Goal: Task Accomplishment & Management: Use online tool/utility

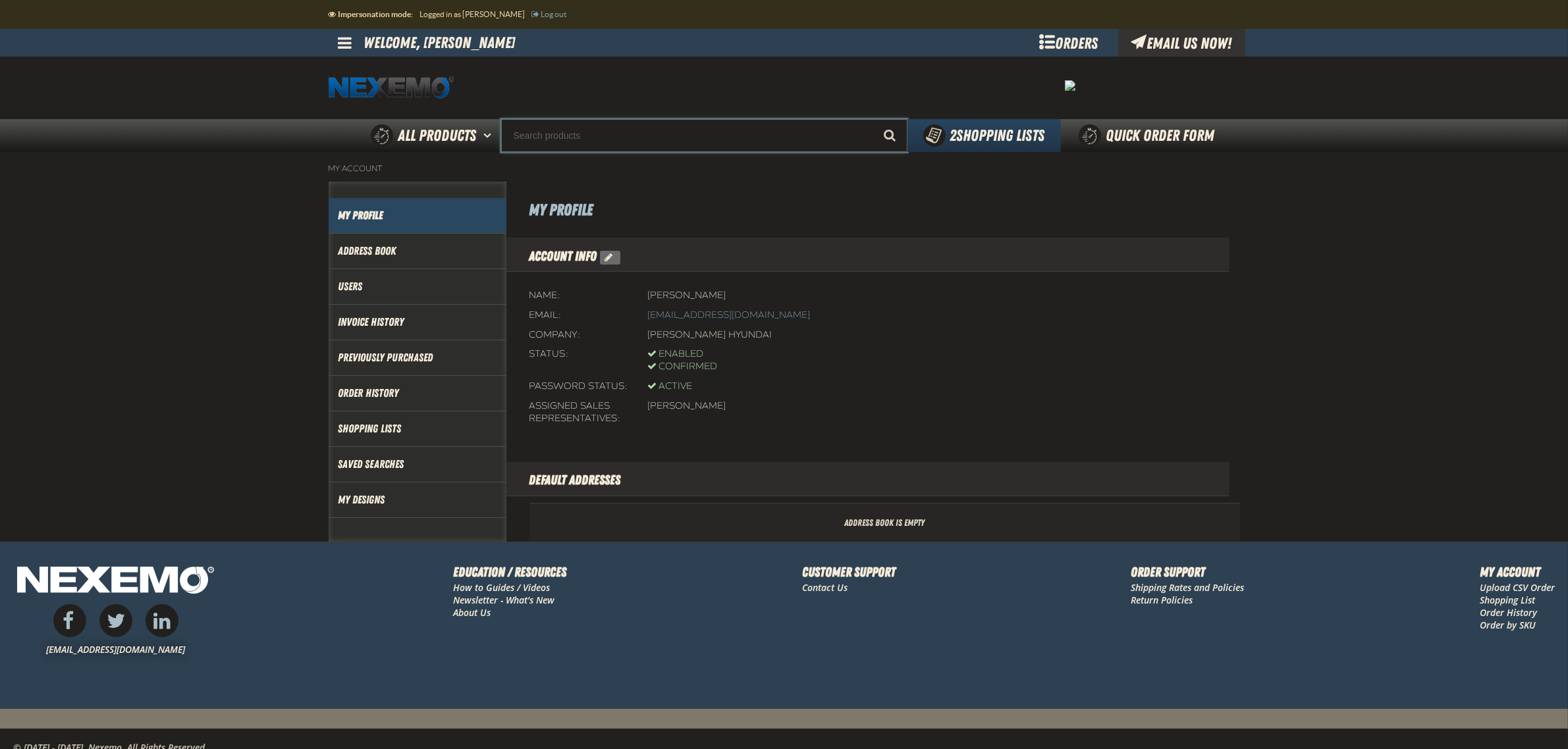
click at [630, 144] on input "Search" at bounding box center [704, 135] width 406 height 33
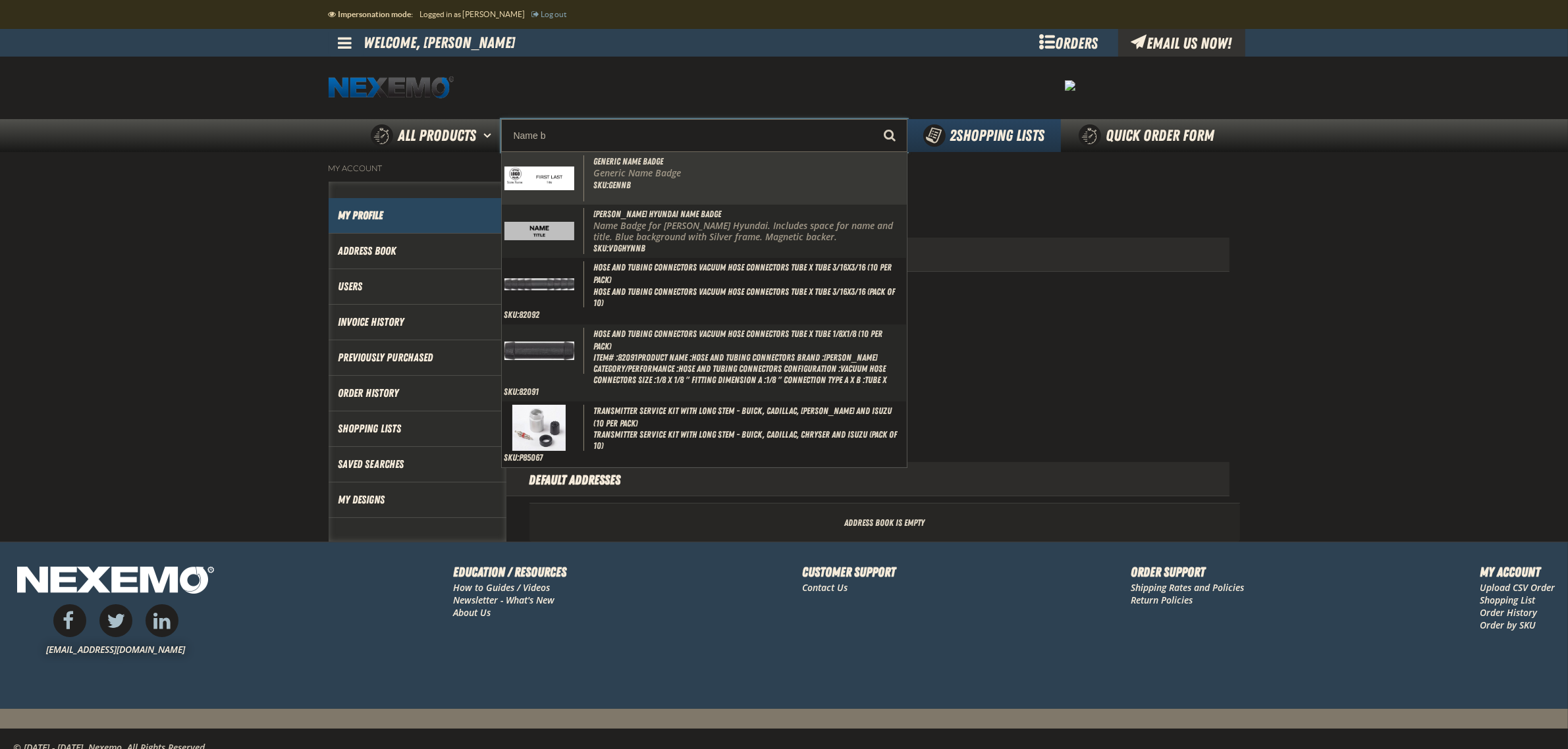
drag, startPoint x: 631, startPoint y: 170, endPoint x: 609, endPoint y: 165, distance: 22.6
click at [609, 165] on span "Generic Name Badge" at bounding box center [628, 161] width 70 height 11
type input "Generic Name Badge"
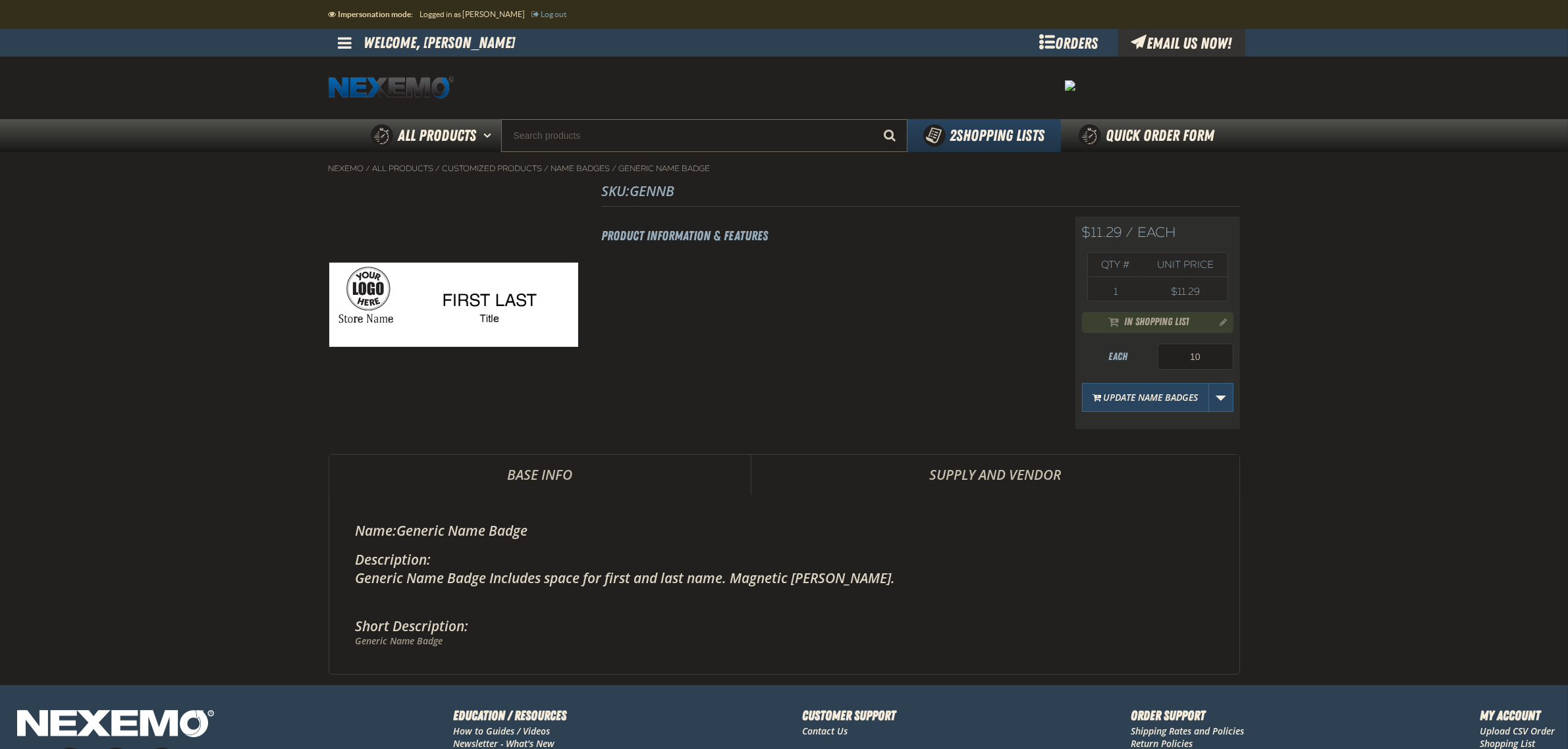
click at [347, 46] on span at bounding box center [345, 43] width 14 height 16
click at [642, 135] on input "Search" at bounding box center [704, 135] width 406 height 33
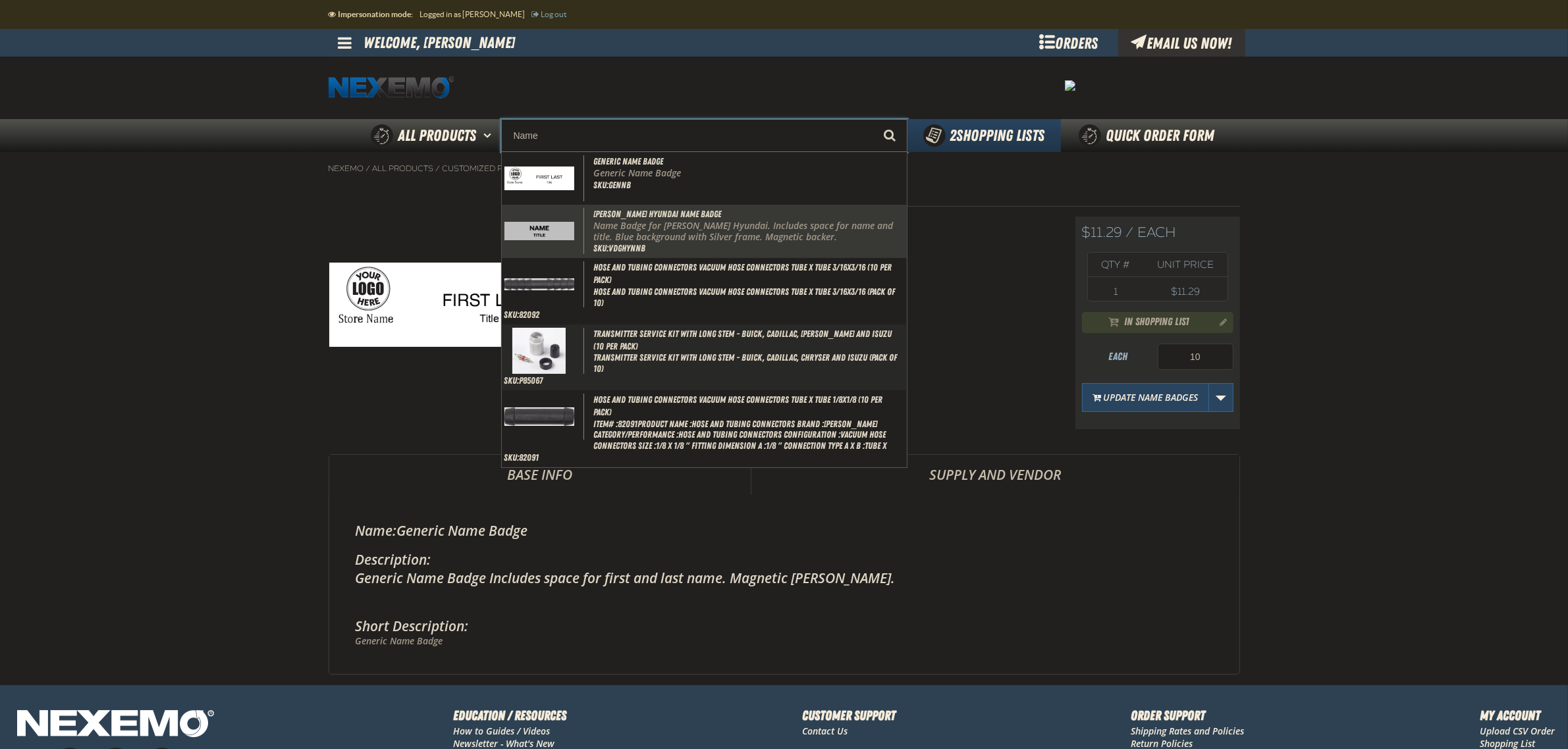
click at [674, 218] on span "[PERSON_NAME] Hyundai Name Badge" at bounding box center [657, 214] width 128 height 11
type input "[PERSON_NAME] Hyundai Name Badge"
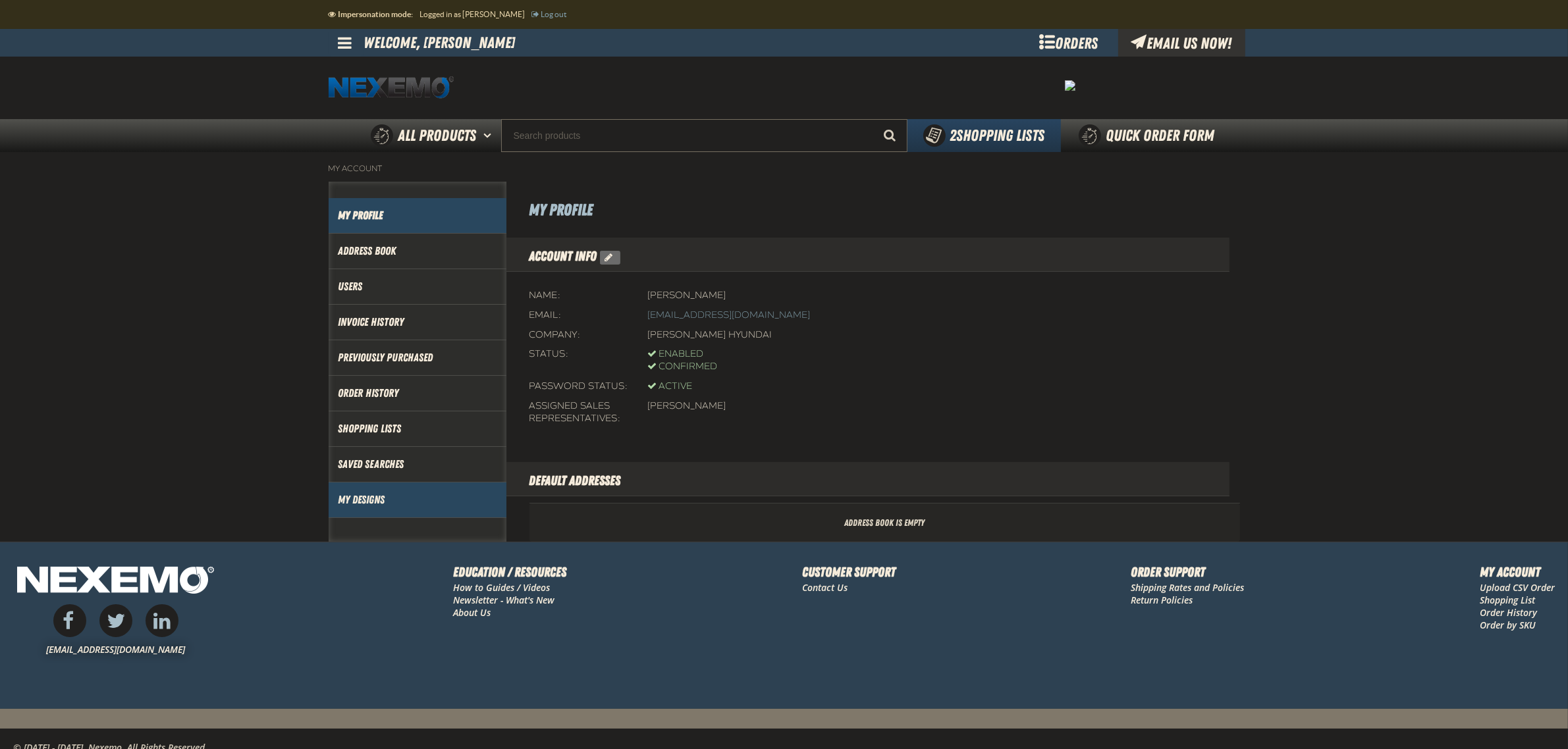
click at [375, 507] on link "My Designs" at bounding box center [417, 500] width 158 height 15
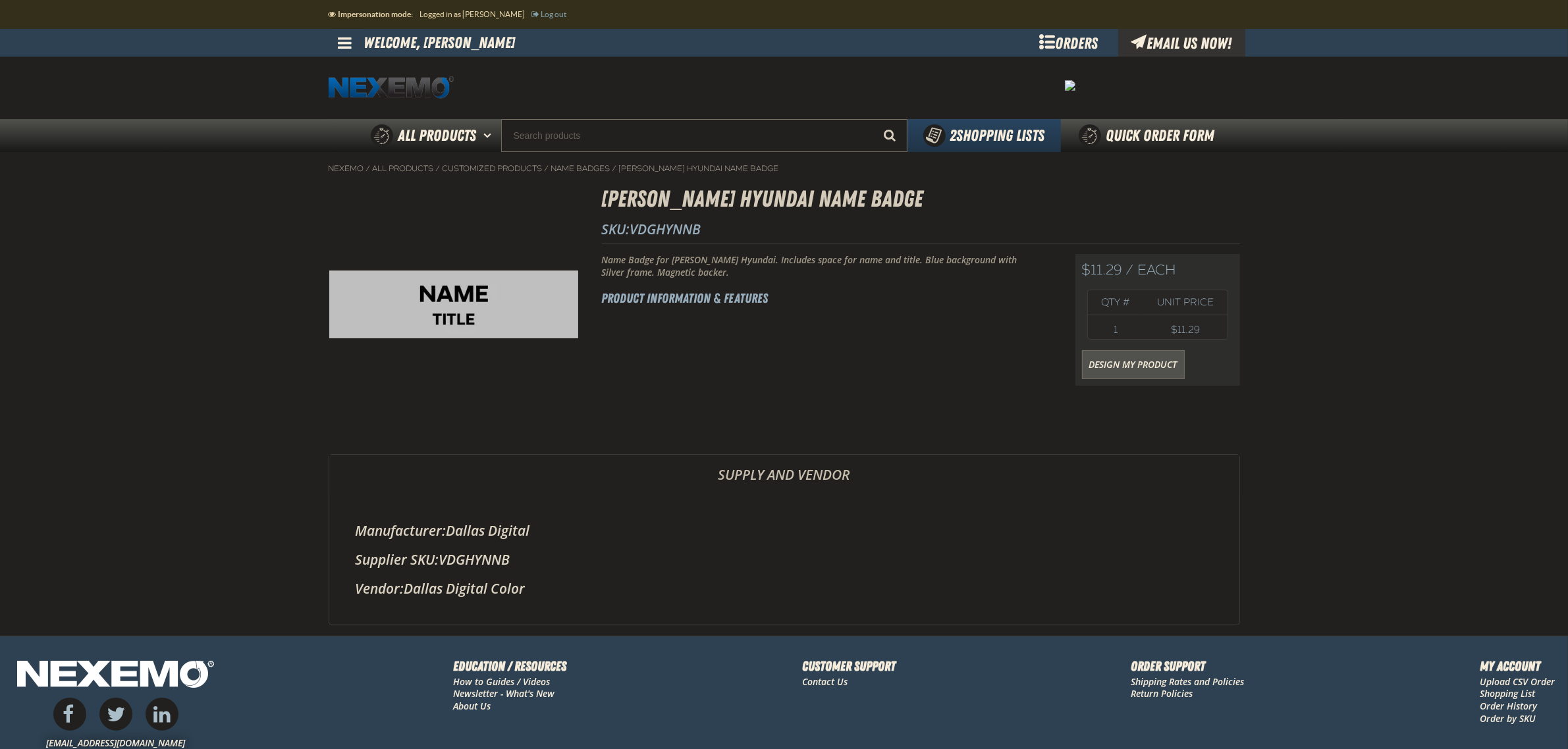
click at [1106, 373] on link "Design My Product" at bounding box center [1133, 364] width 103 height 29
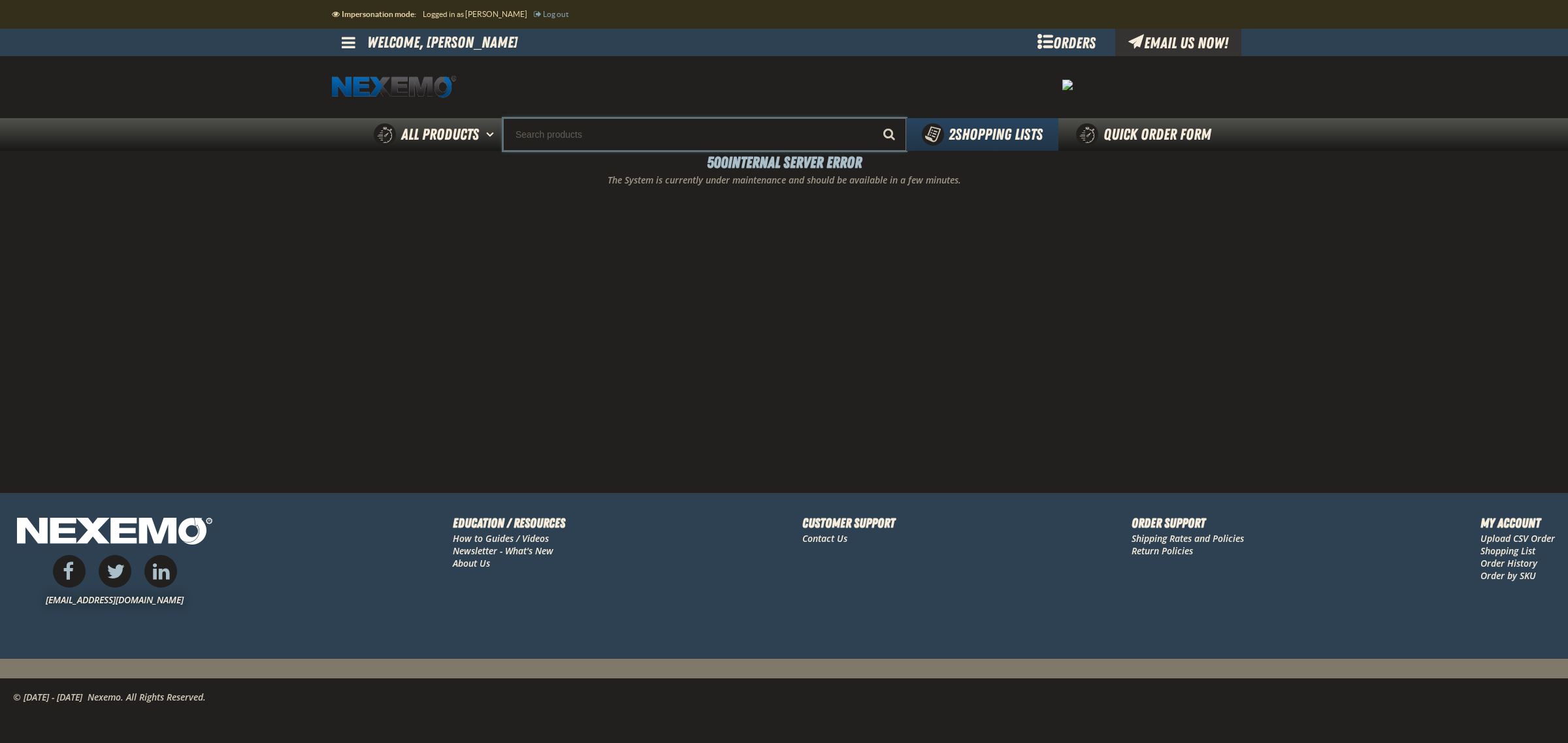
click at [671, 125] on input "Search" at bounding box center [704, 134] width 403 height 32
paste input "VDGHYNNB"
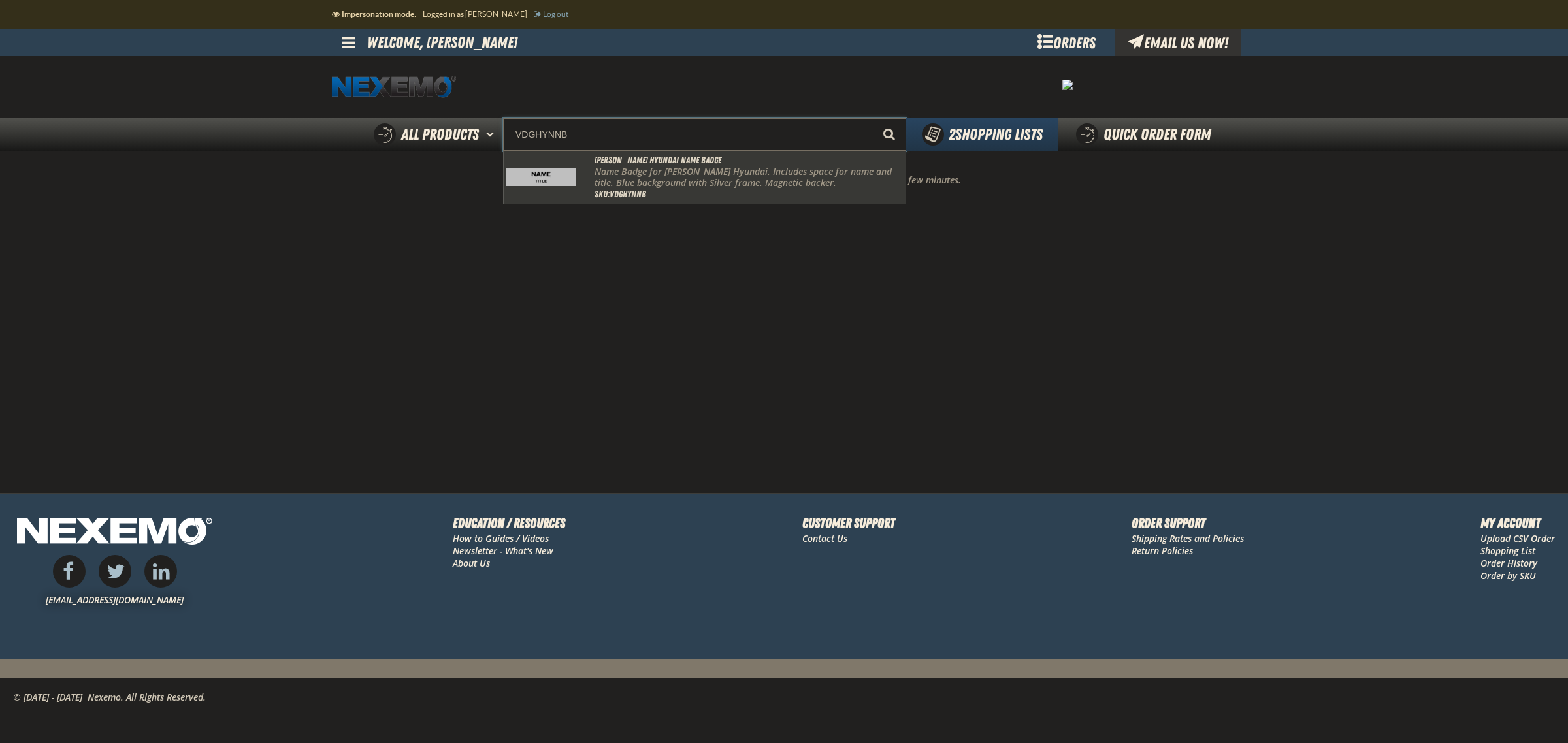
click at [663, 176] on p "Name Badge for [PERSON_NAME] Hyundai. Includes space for name and title. Blue b…" at bounding box center [748, 177] width 308 height 22
type input "[PERSON_NAME] Hyundai Name Badge"
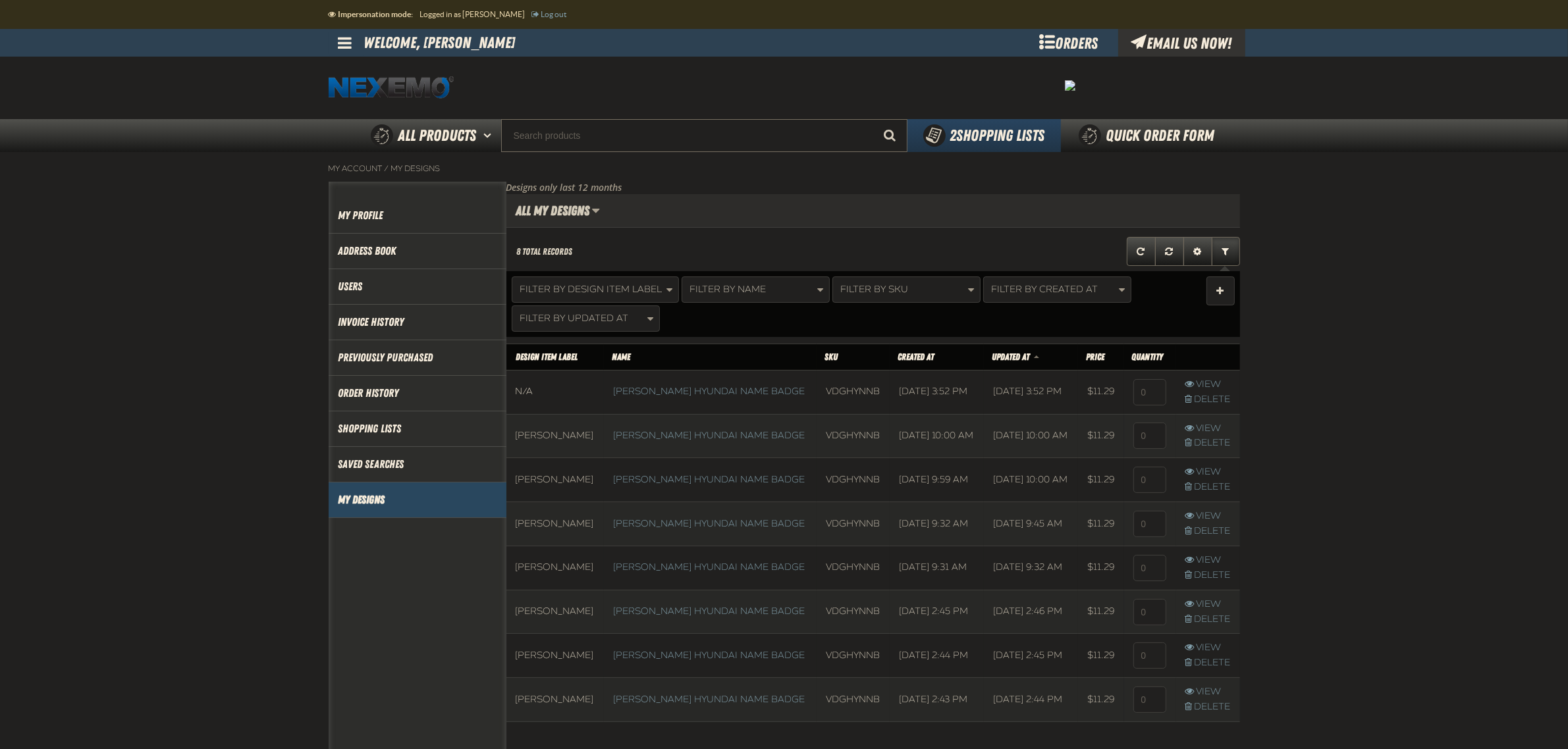
scroll to position [1, 1]
click at [631, 296] on button "Filter By Design Item Label" at bounding box center [596, 290] width 167 height 27
type input "Terry"
click at [531, 391] on button "Apply" at bounding box center [547, 384] width 49 height 26
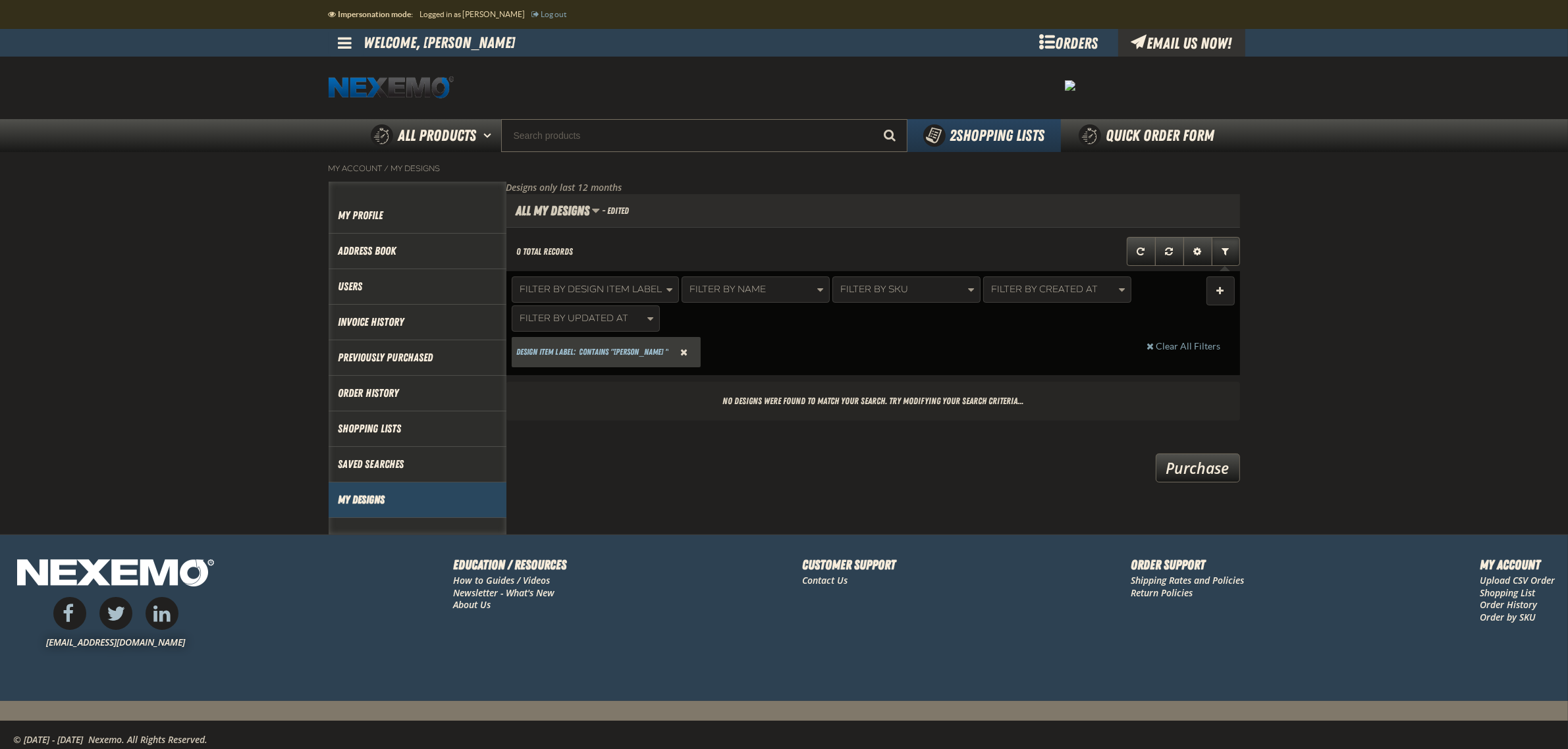
click at [680, 351] on span "Reset Design Item Label Filter" at bounding box center [683, 352] width 8 height 9
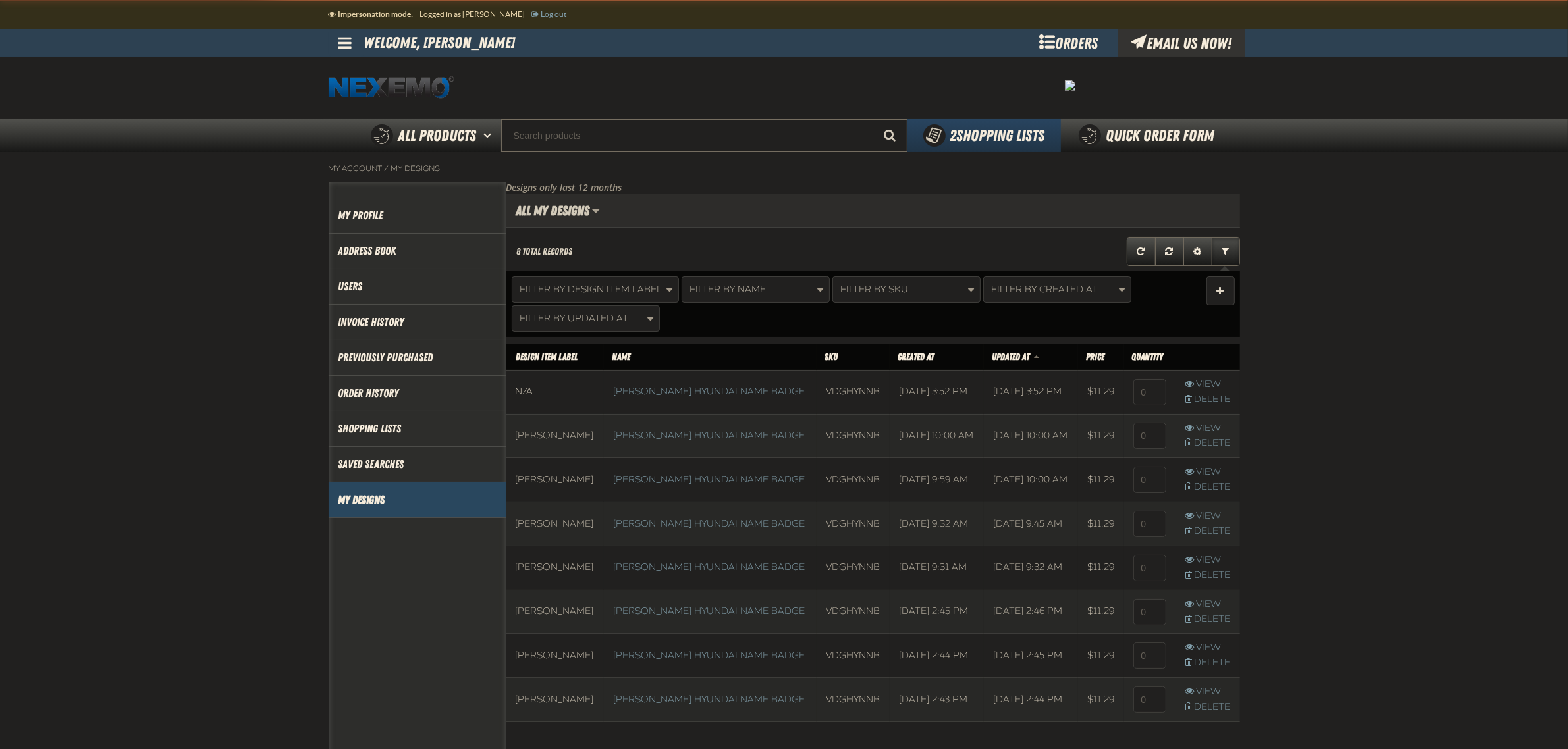
scroll to position [389, 733]
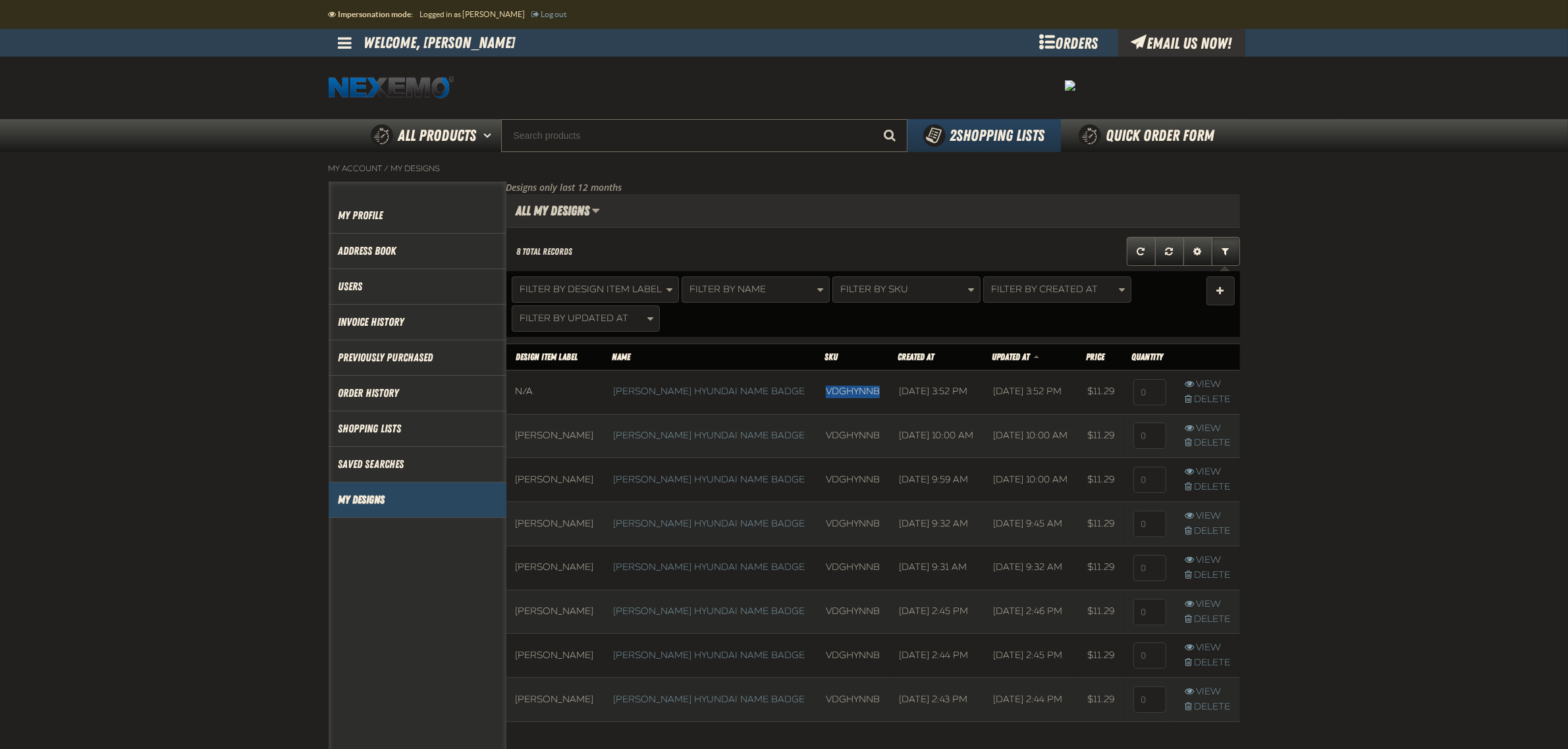
drag, startPoint x: 864, startPoint y: 400, endPoint x: 807, endPoint y: 395, distance: 57.2
click at [817, 395] on td "VDGHYNNB" at bounding box center [854, 392] width 74 height 44
copy td "VDGHYNNB"
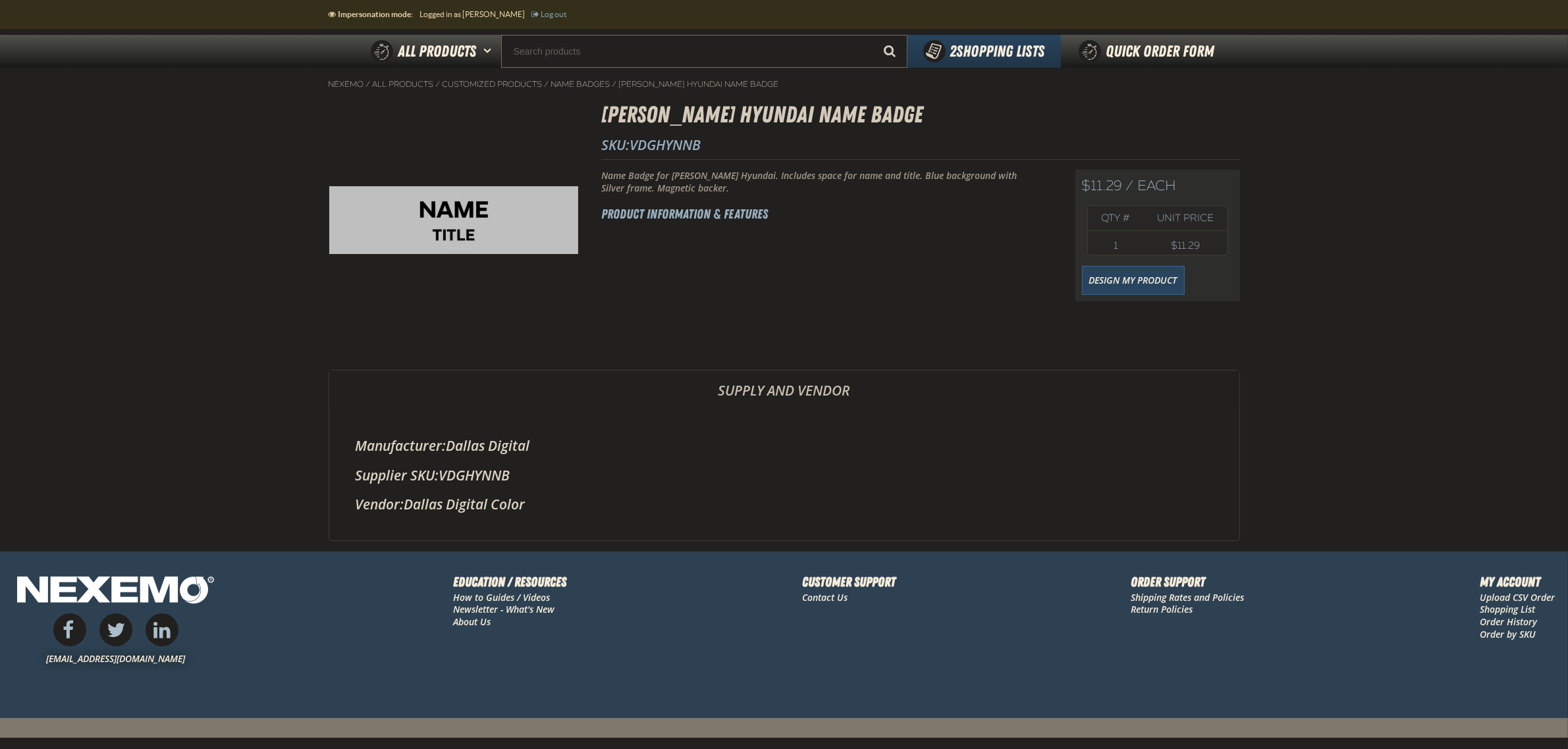
scroll to position [109, 0]
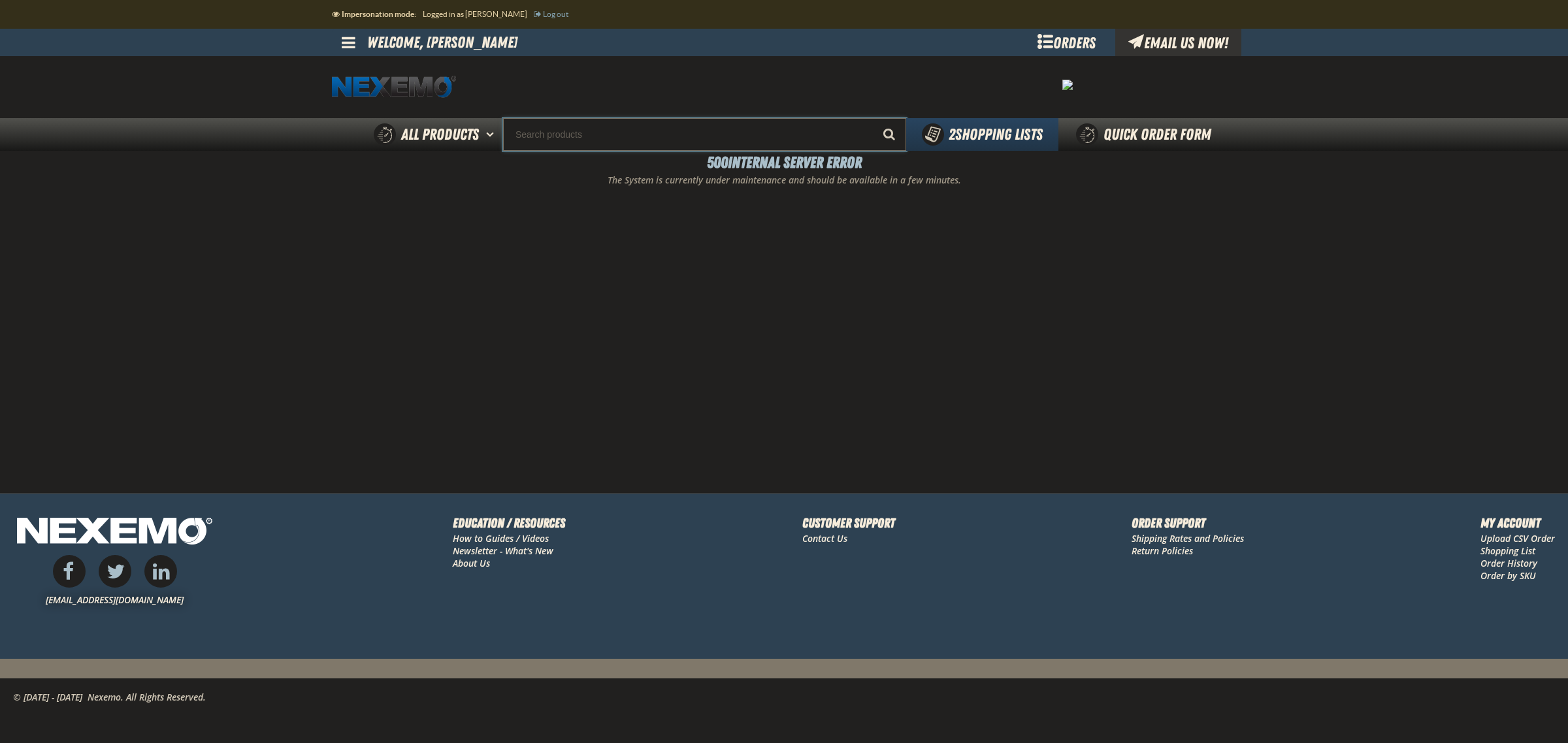
click at [650, 128] on input "Search" at bounding box center [704, 134] width 403 height 32
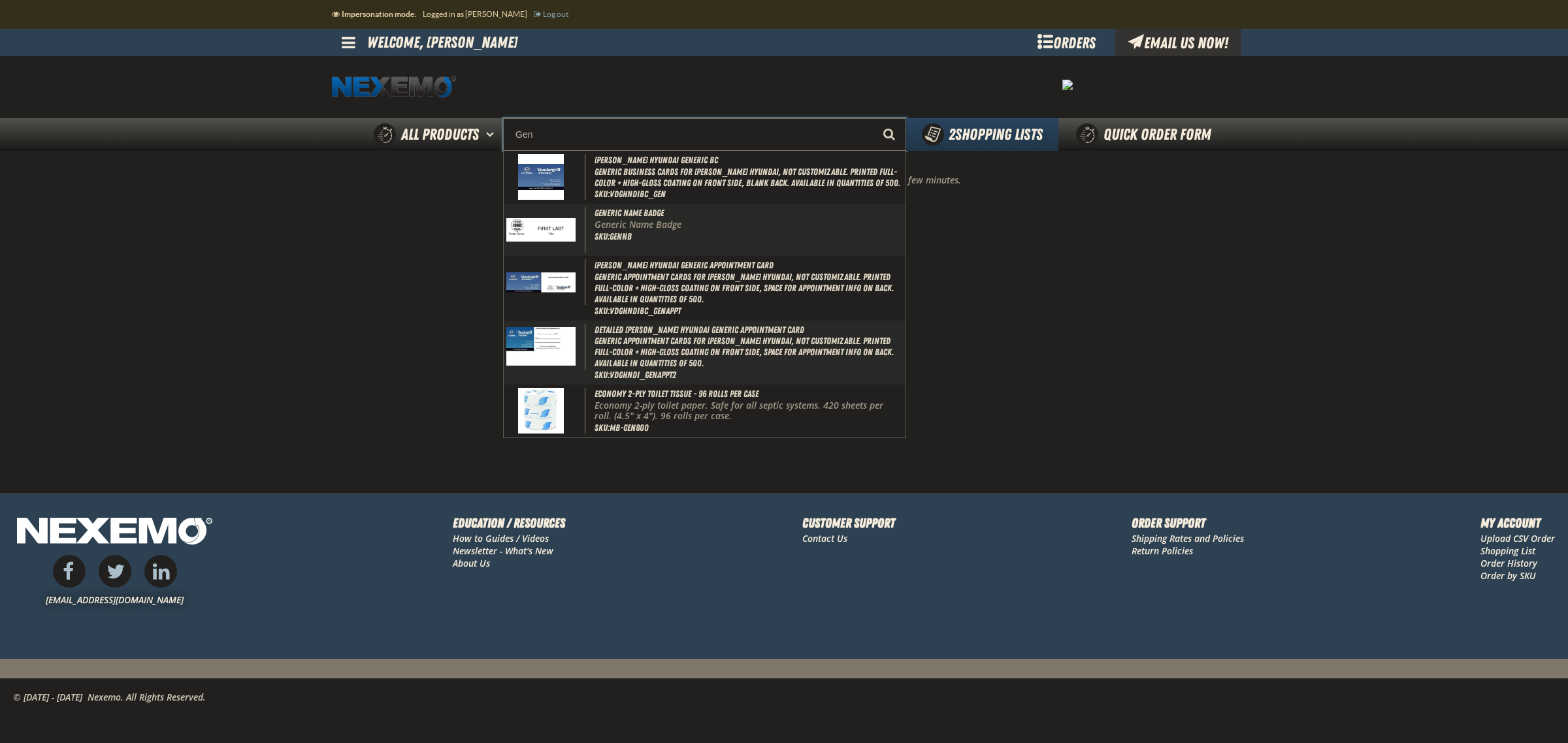
click at [583, 128] on input "Gen" at bounding box center [704, 134] width 403 height 32
click at [583, 131] on input "Gen" at bounding box center [704, 134] width 403 height 32
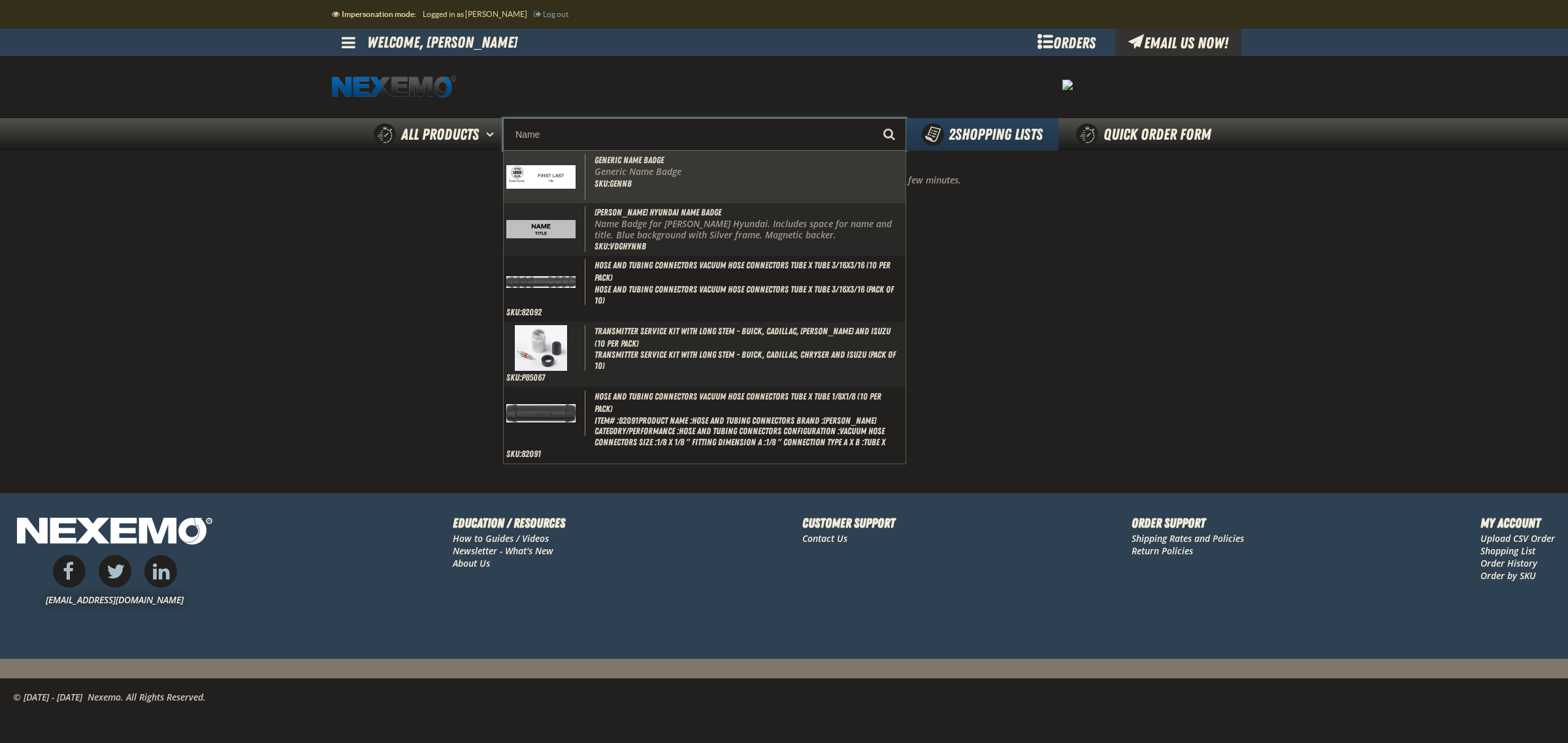
click at [678, 184] on div "Generic Name Badge Generic Name Badge SKU:GENNB" at bounding box center [704, 176] width 402 height 52
type input "Generic Name Badge"
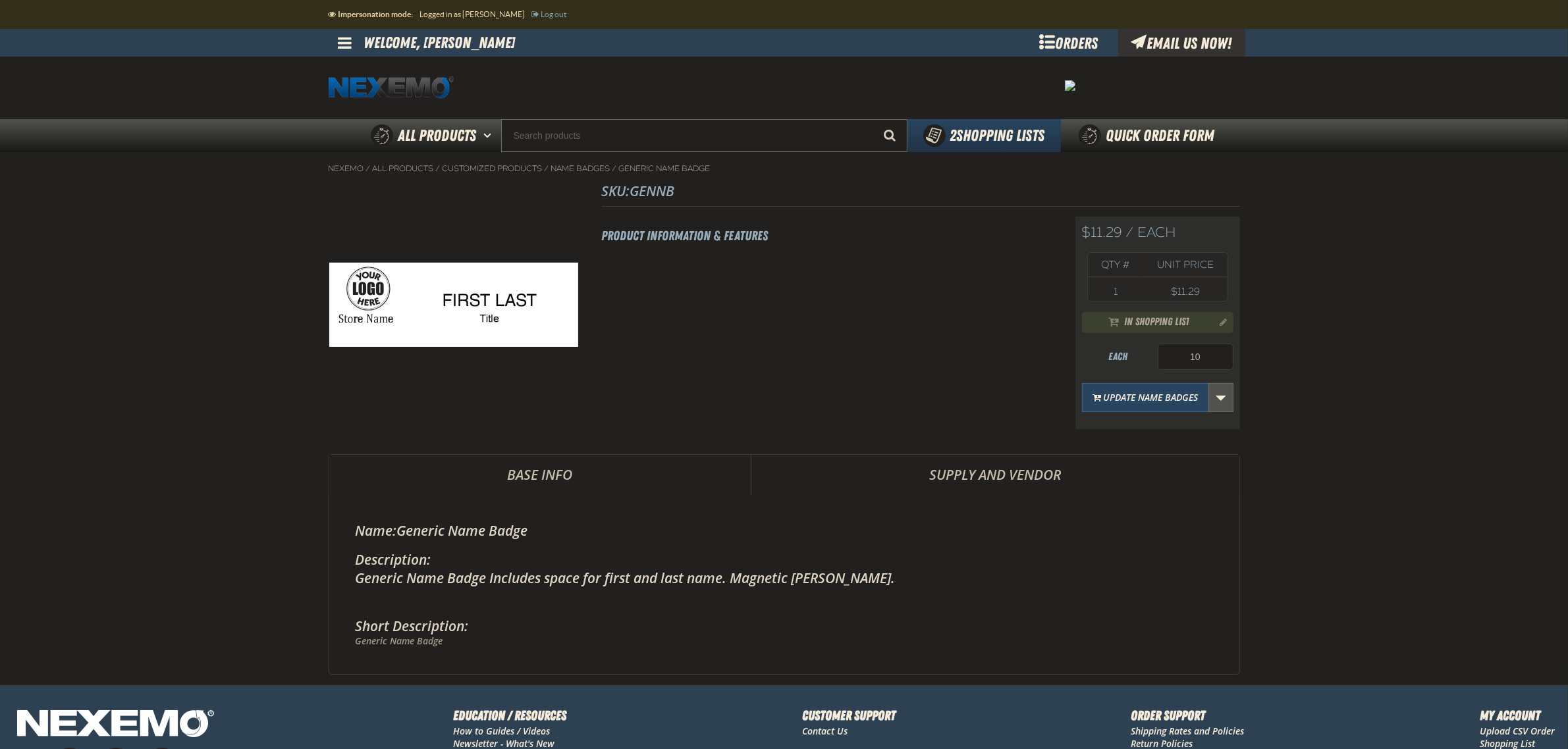
click at [1221, 399] on link "More Actions" at bounding box center [1221, 397] width 25 height 29
click at [1318, 408] on main "Nexemo / All Products / / / GENNB 1" at bounding box center [784, 418] width 1568 height 534
click at [666, 191] on span "GENNB" at bounding box center [652, 191] width 45 height 18
copy span "GENNB"
